Goal: Information Seeking & Learning: Learn about a topic

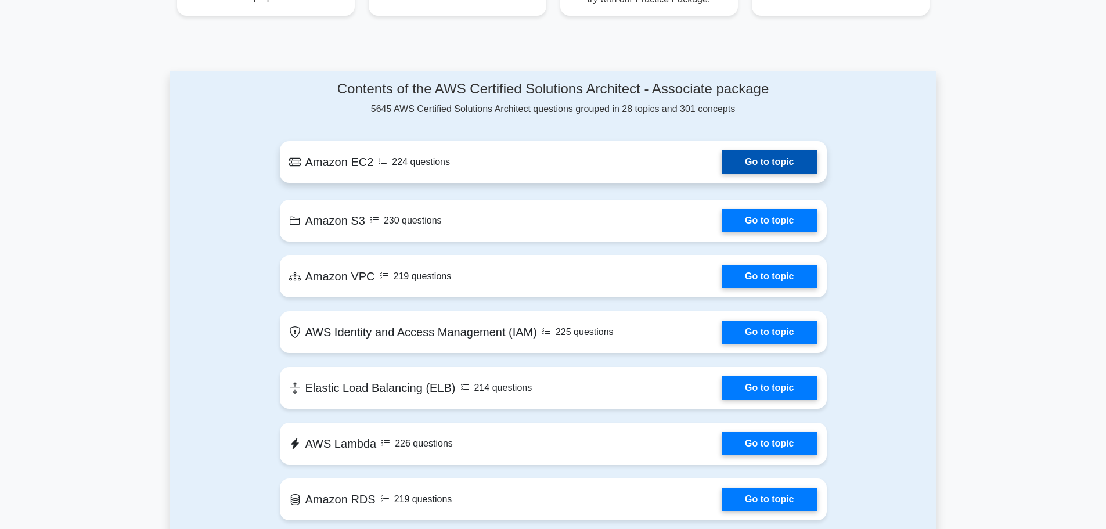
click at [748, 160] on link "Go to topic" at bounding box center [768, 161] width 95 height 23
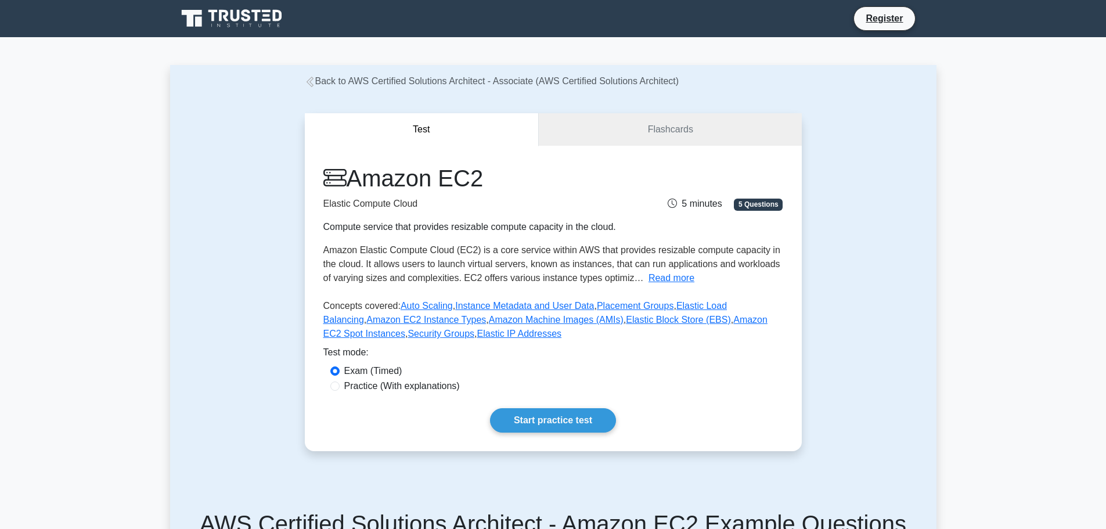
click at [371, 381] on label "Practice (With explanations)" at bounding box center [401, 386] width 115 height 14
click at [340, 381] on input "Practice (With explanations)" at bounding box center [334, 385] width 9 height 9
radio input "true"
drag, startPoint x: 572, startPoint y: 438, endPoint x: 562, endPoint y: 425, distance: 15.7
click at [572, 434] on div "Amazon EC2 Elastic Compute Cloud Compute service that provides resizable comput…" at bounding box center [553, 298] width 497 height 305
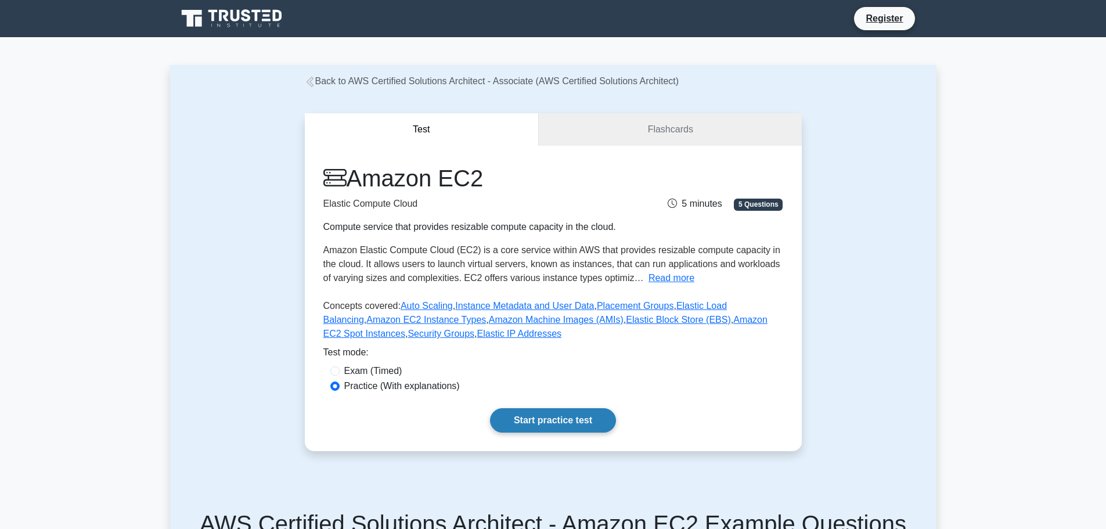
click at [561, 425] on link "Start practice test" at bounding box center [553, 420] width 126 height 24
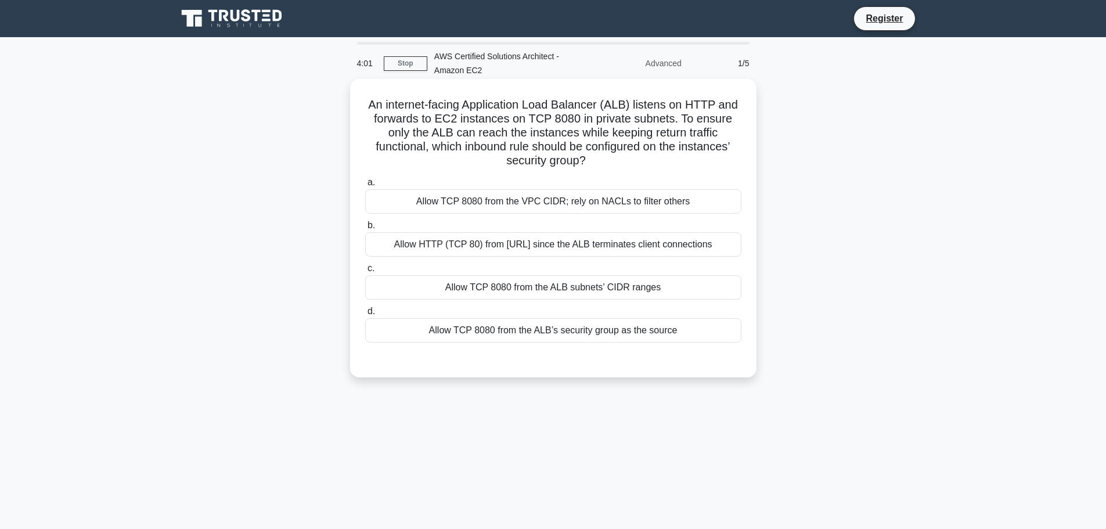
click at [509, 297] on div "Allow TCP 8080 from the ALB subnets’ CIDR ranges" at bounding box center [553, 287] width 376 height 24
click at [365, 272] on input "c. Allow TCP 8080 from the ALB subnets’ CIDR ranges" at bounding box center [365, 269] width 0 height 8
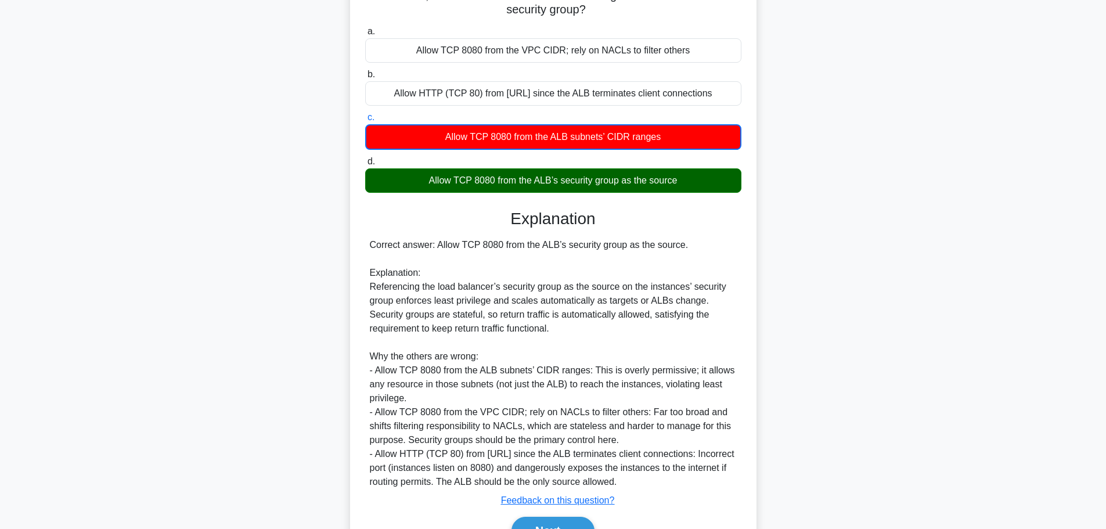
scroll to position [216, 0]
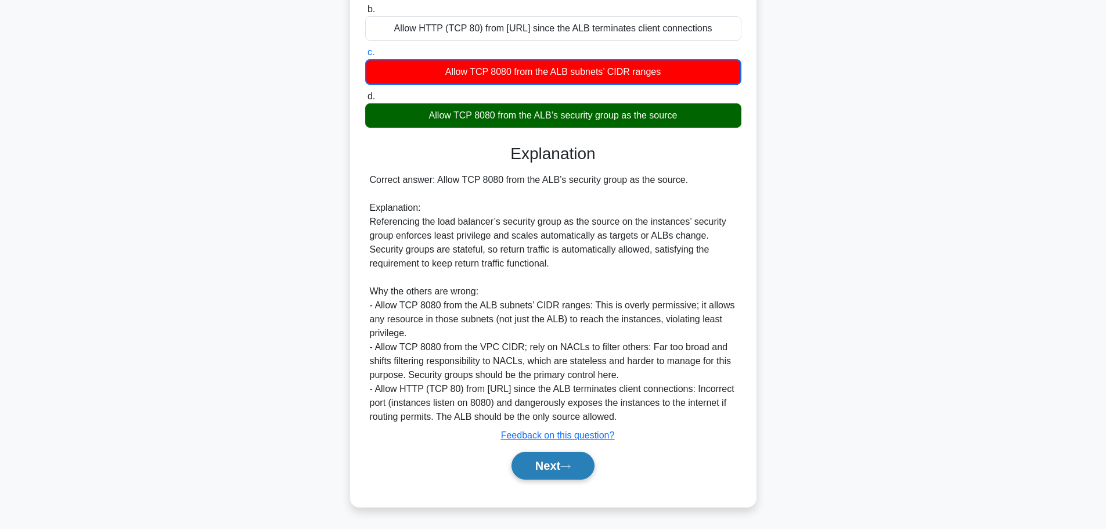
click at [556, 463] on button "Next" at bounding box center [552, 466] width 83 height 28
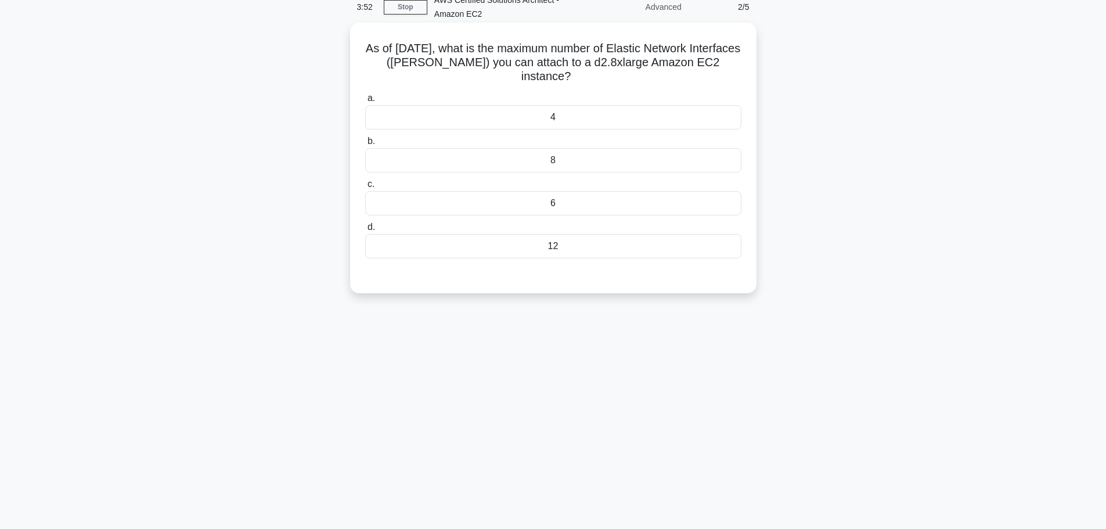
scroll to position [0, 0]
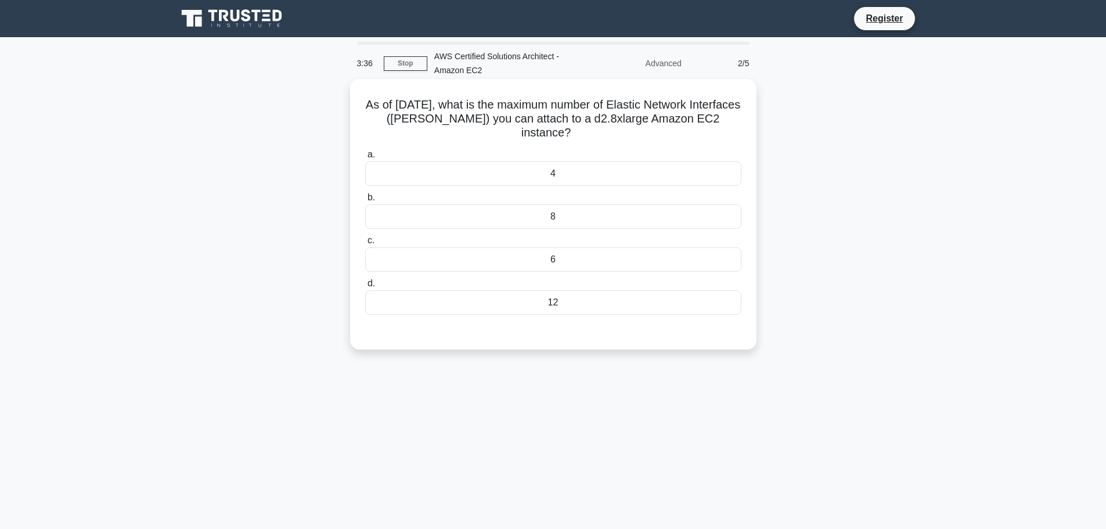
click at [541, 180] on div "4" at bounding box center [553, 173] width 376 height 24
click at [365, 158] on input "a. 4" at bounding box center [365, 155] width 0 height 8
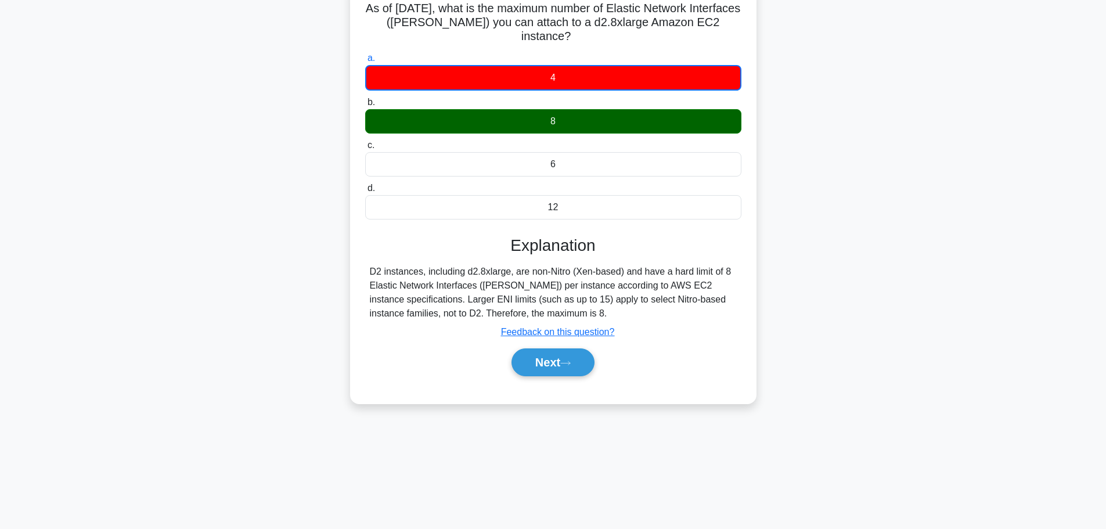
scroll to position [98, 0]
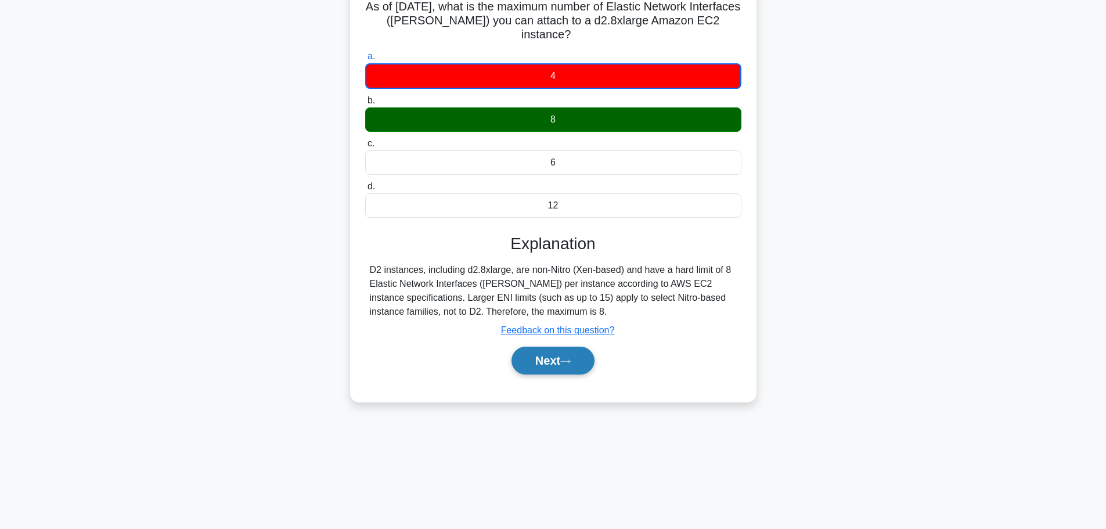
click at [564, 363] on button "Next" at bounding box center [552, 360] width 83 height 28
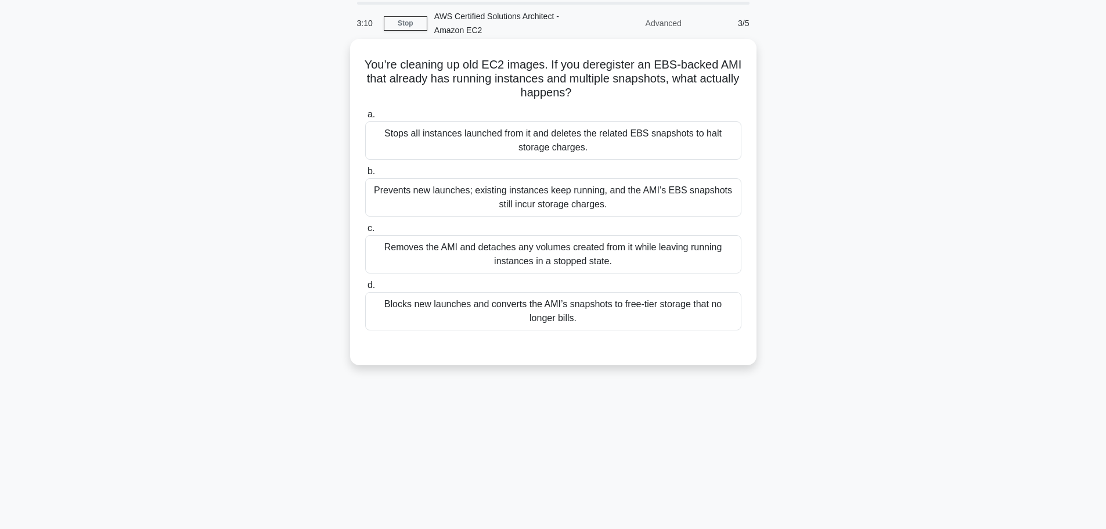
scroll to position [0, 0]
